Goal: Information Seeking & Learning: Learn about a topic

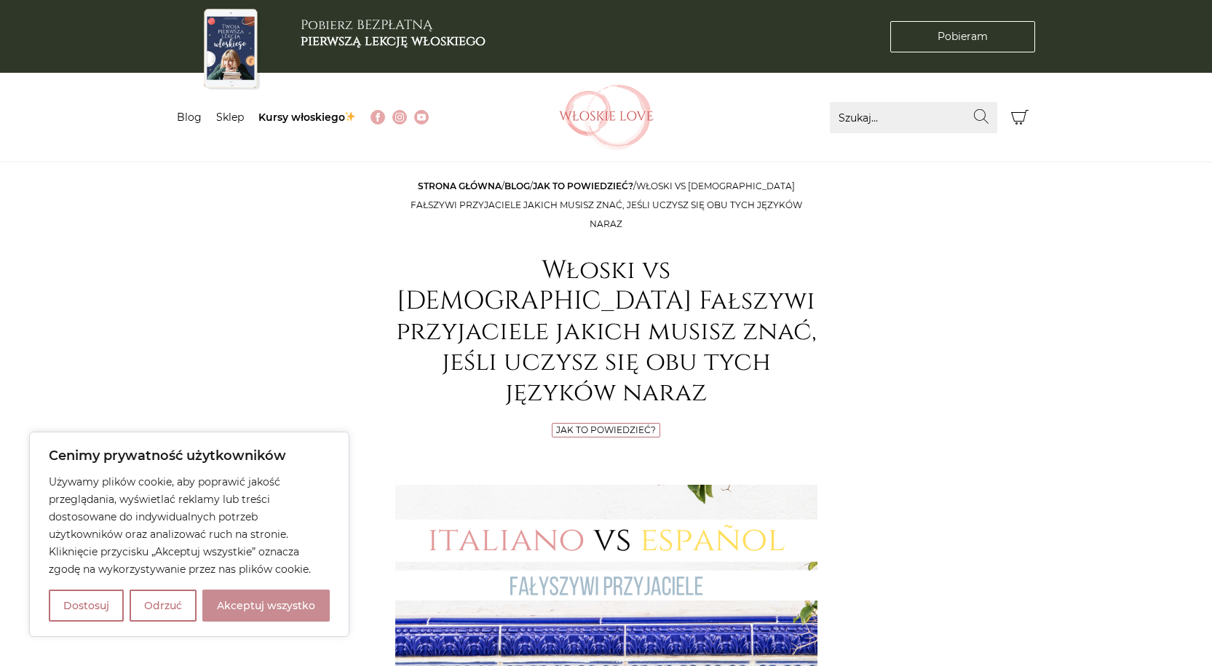
click at [281, 603] on button "Akceptuj wszystko" at bounding box center [265, 605] width 127 height 32
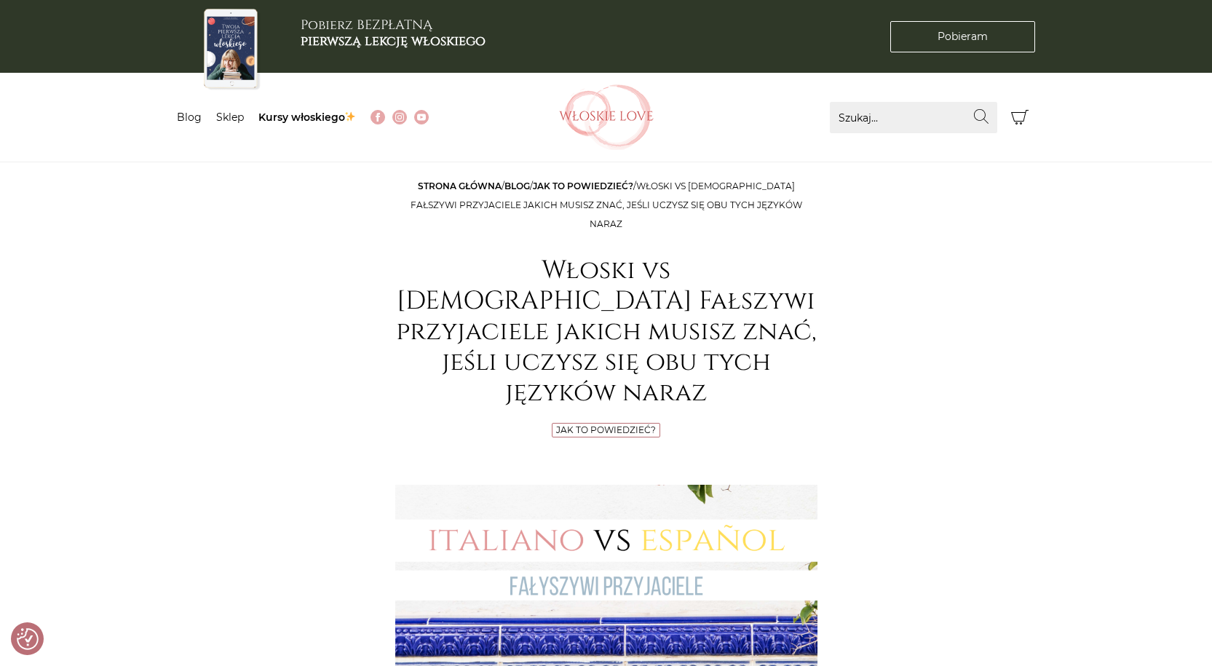
checkbox input "true"
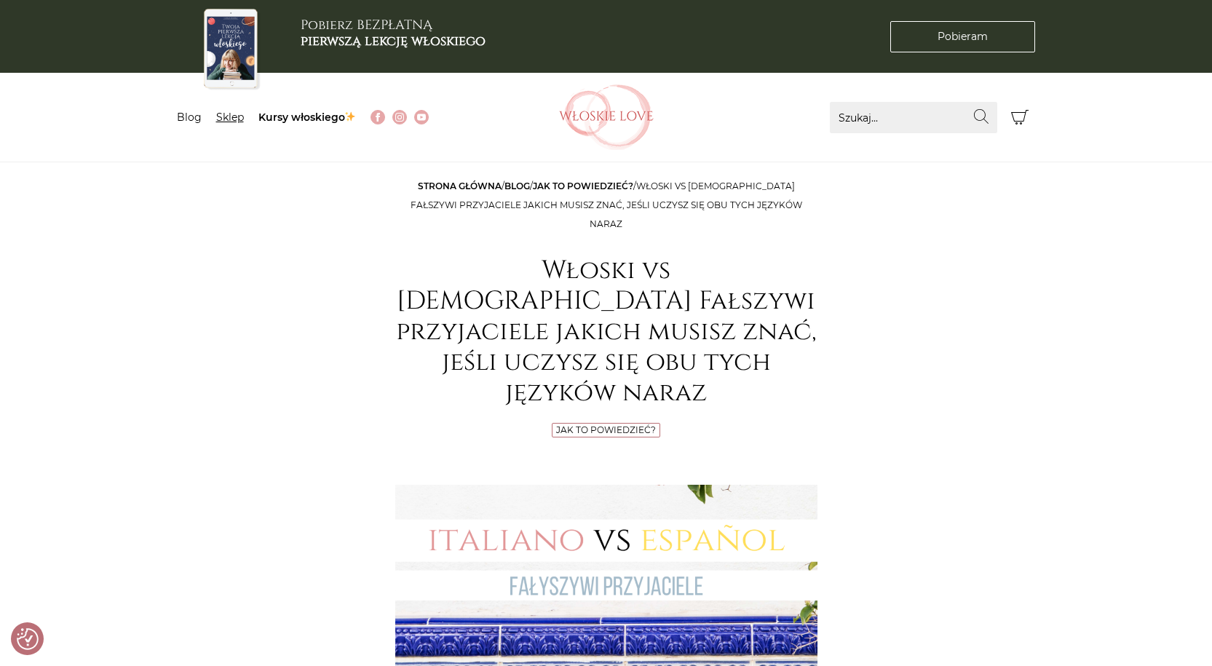
click at [234, 118] on link "Sklep" at bounding box center [230, 117] width 28 height 13
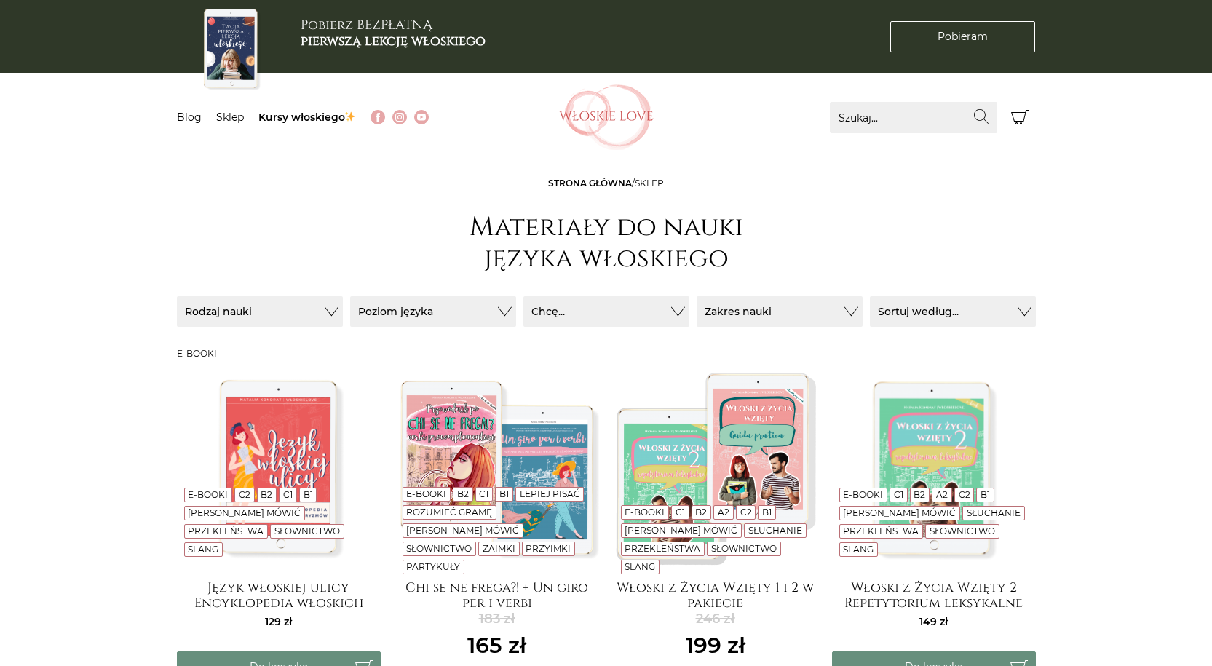
click at [198, 114] on link "Blog" at bounding box center [189, 117] width 25 height 13
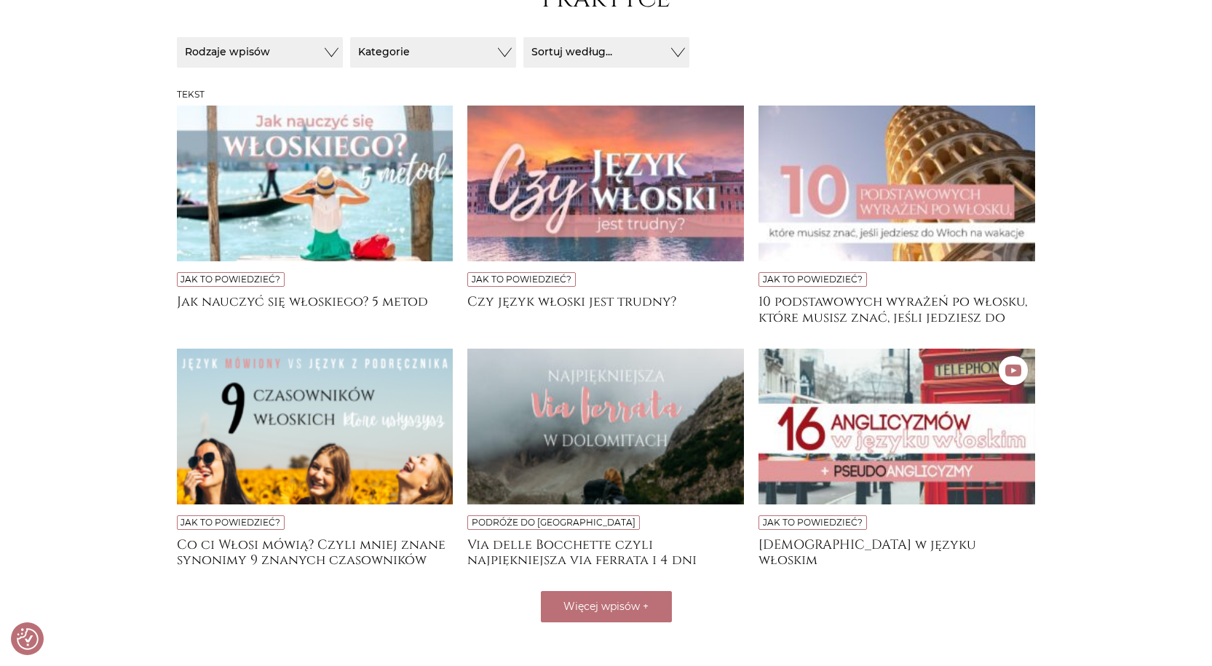
click at [280, 167] on img at bounding box center [315, 184] width 277 height 156
click at [576, 201] on img at bounding box center [605, 184] width 277 height 156
click at [869, 186] on img at bounding box center [896, 184] width 277 height 156
click at [540, 404] on img at bounding box center [605, 427] width 277 height 156
